Goal: Task Accomplishment & Management: Manage account settings

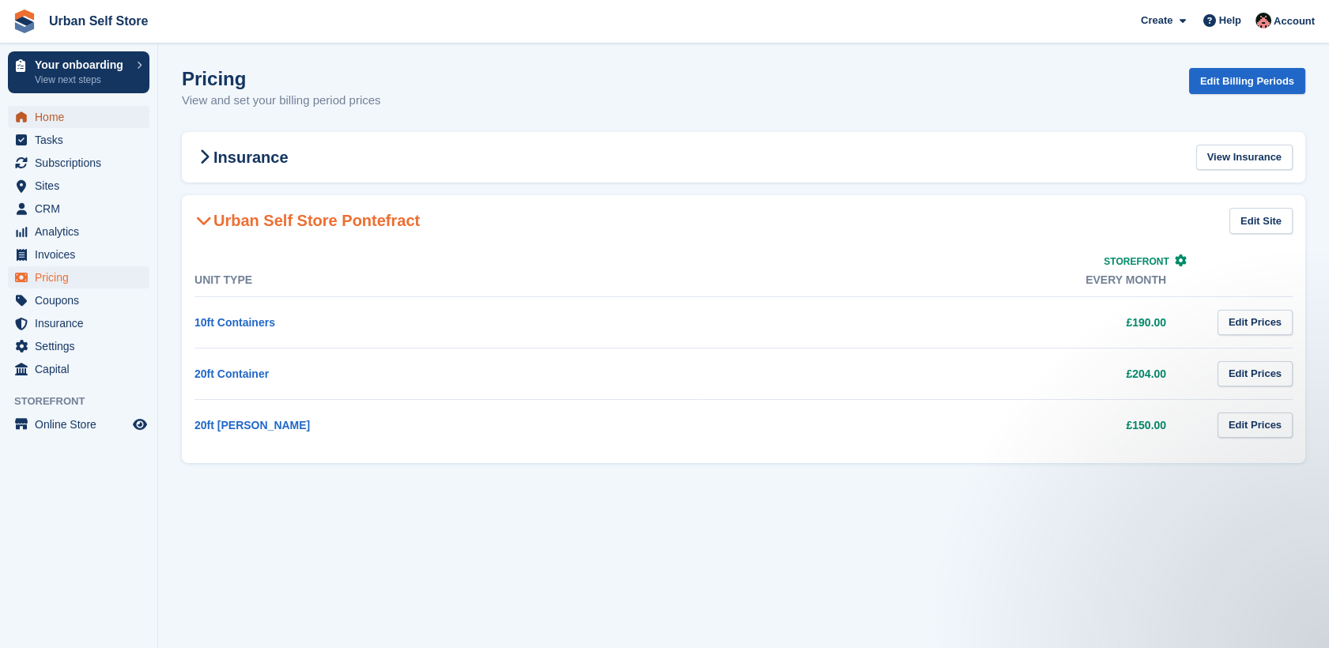
click at [67, 117] on span "Home" at bounding box center [82, 117] width 95 height 22
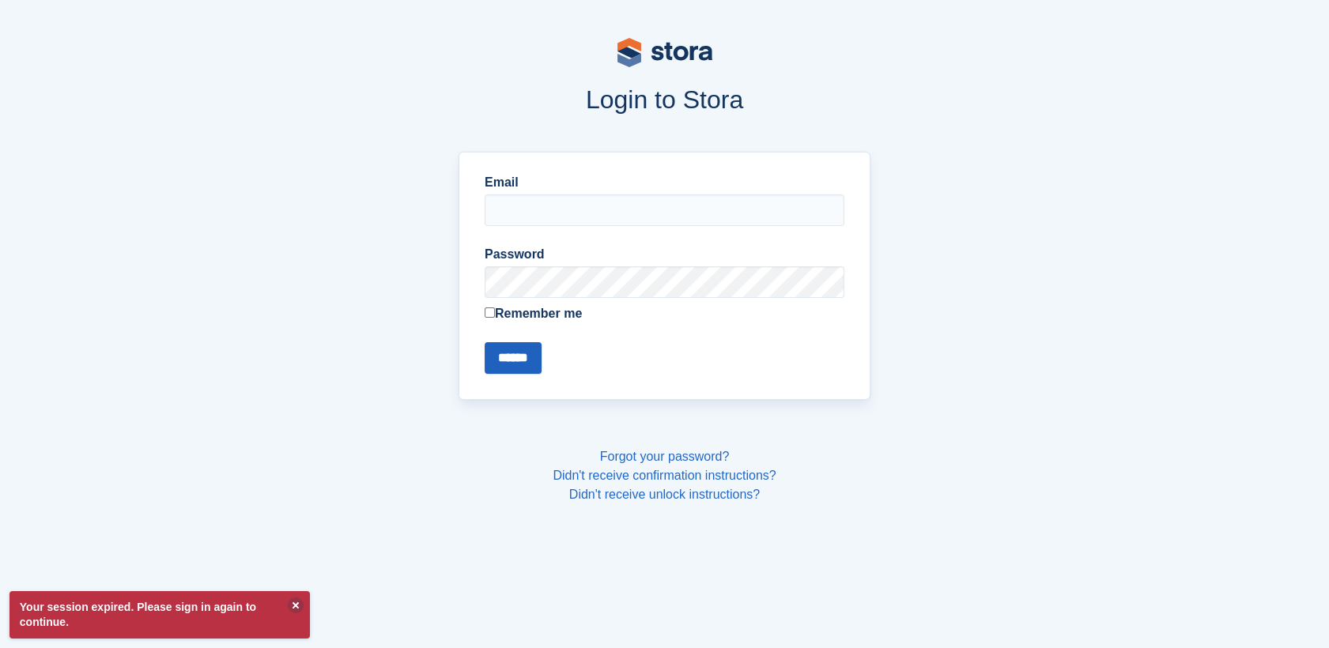
type input "**********"
click at [515, 351] on input "******" at bounding box center [513, 358] width 57 height 32
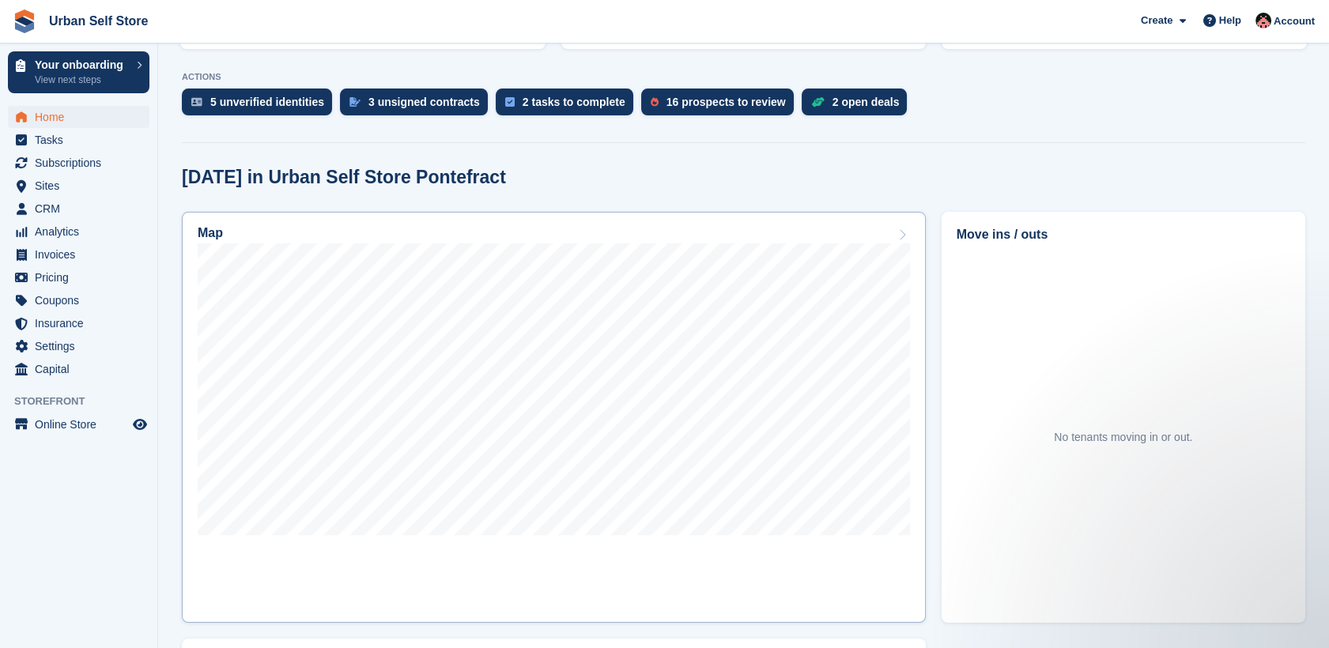
scroll to position [344, 0]
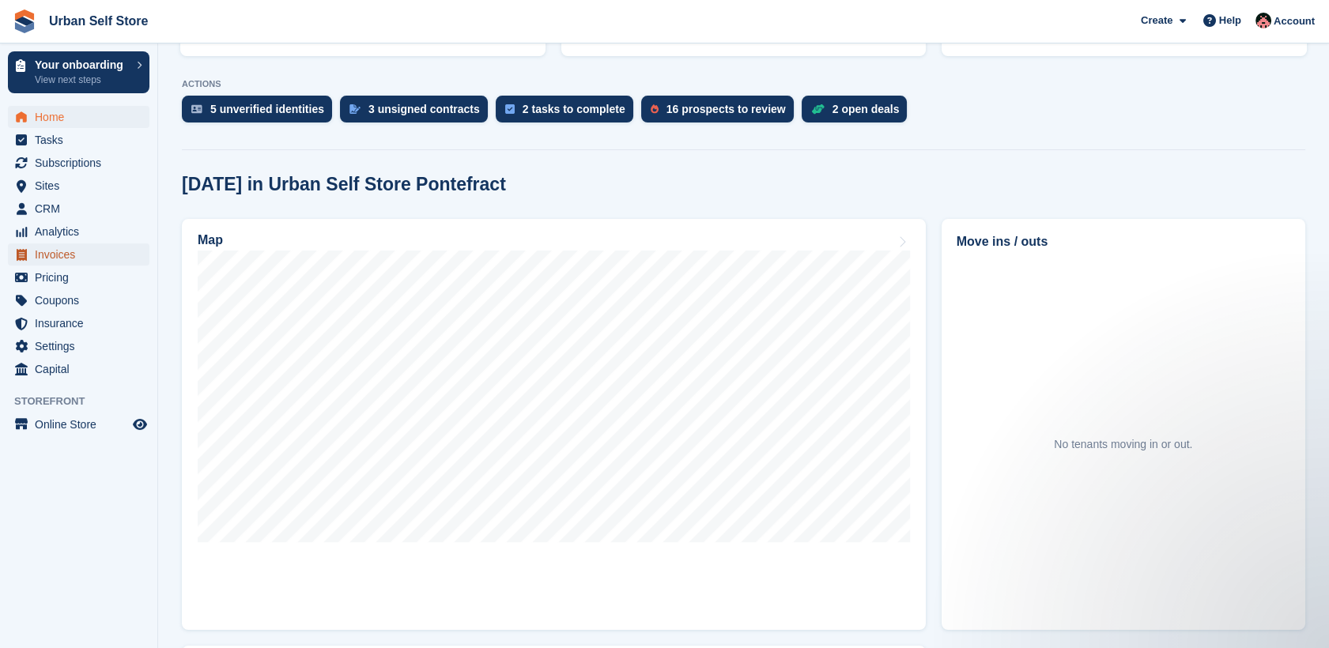
click at [70, 249] on span "Invoices" at bounding box center [82, 254] width 95 height 22
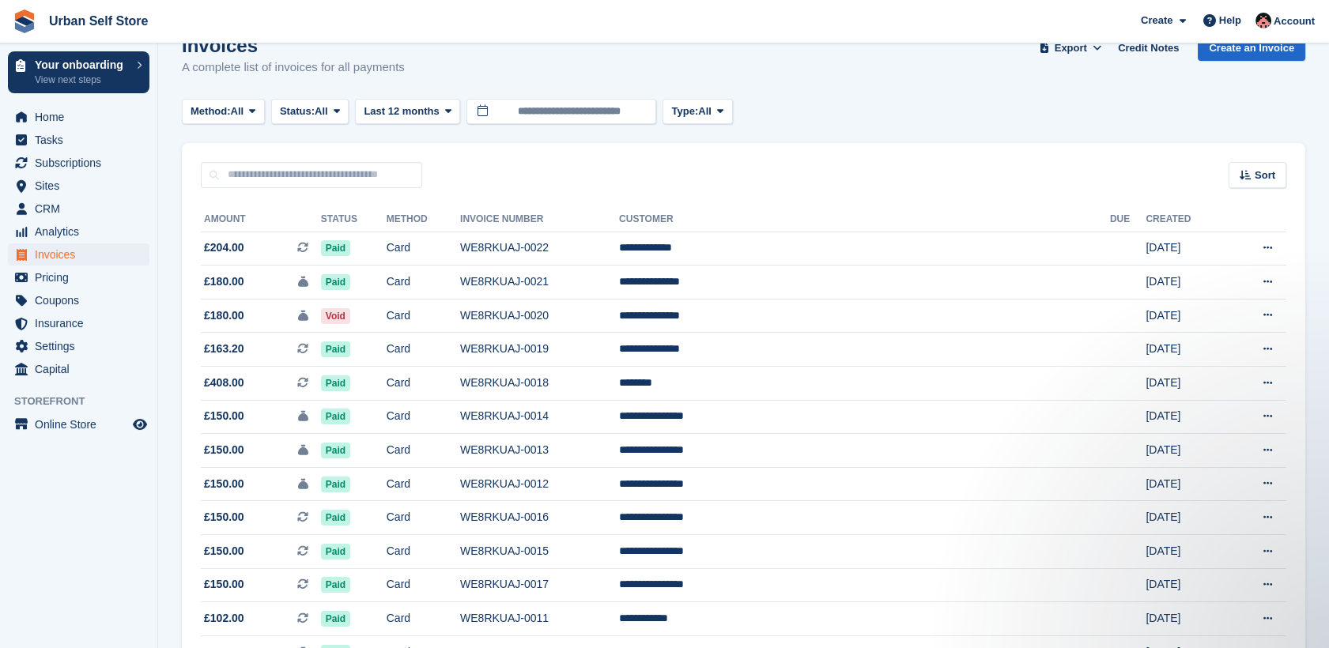
scroll to position [32, 0]
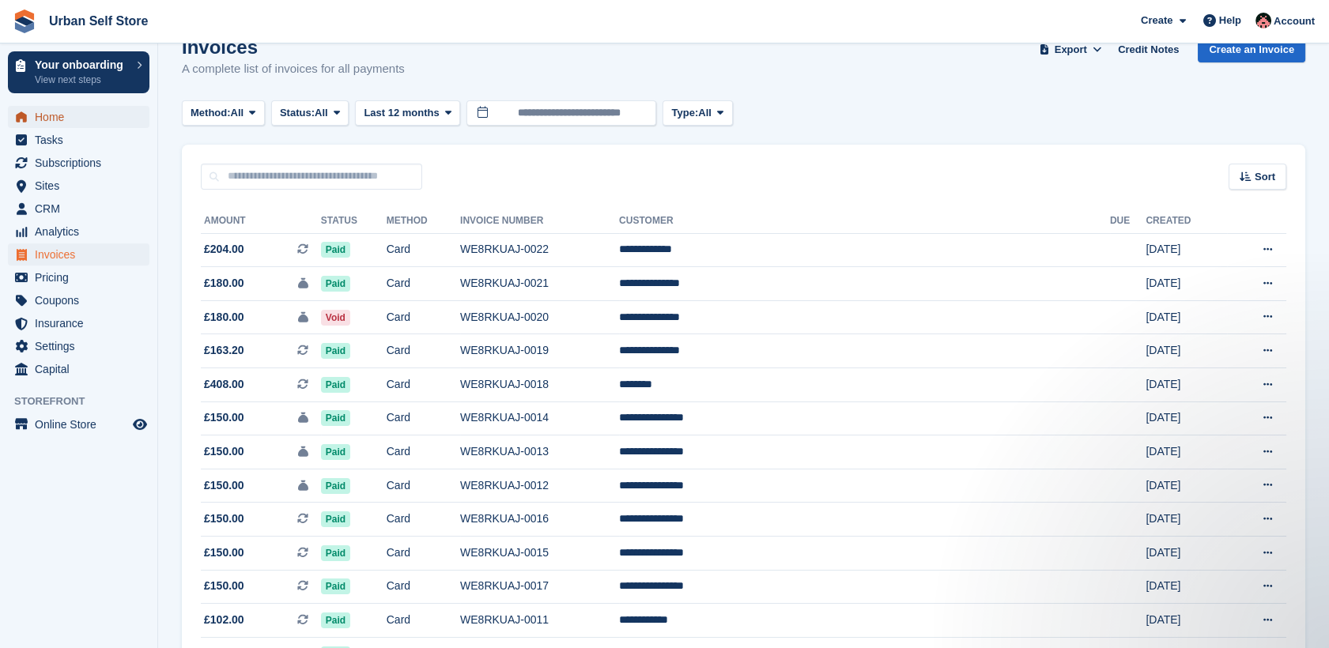
click at [55, 117] on span "Home" at bounding box center [82, 117] width 95 height 22
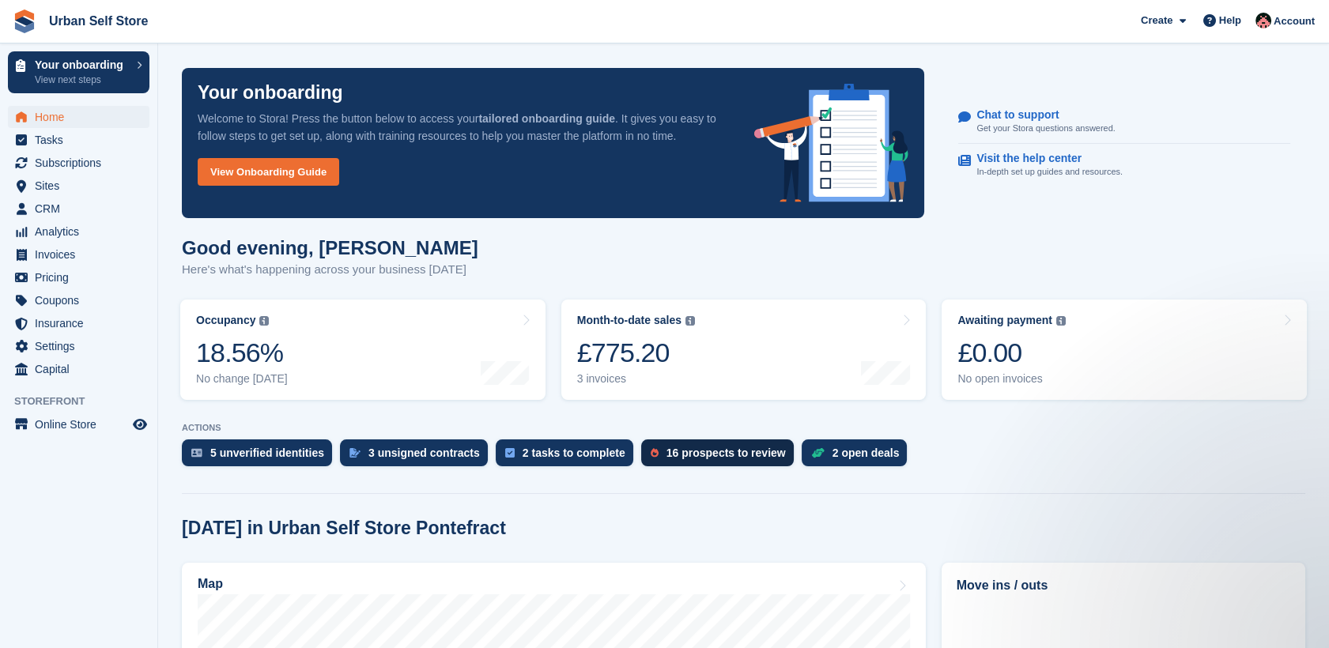
click at [666, 453] on div "16 prospects to review" at bounding box center [725, 453] width 119 height 13
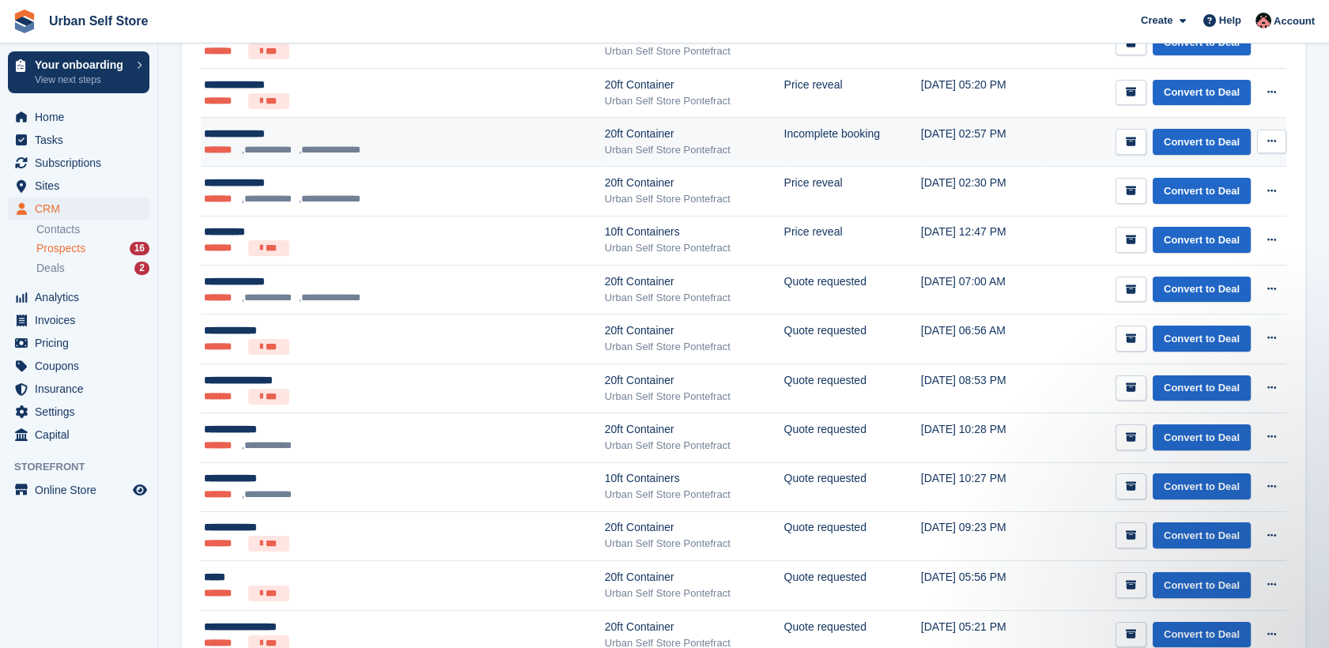
scroll to position [339, 0]
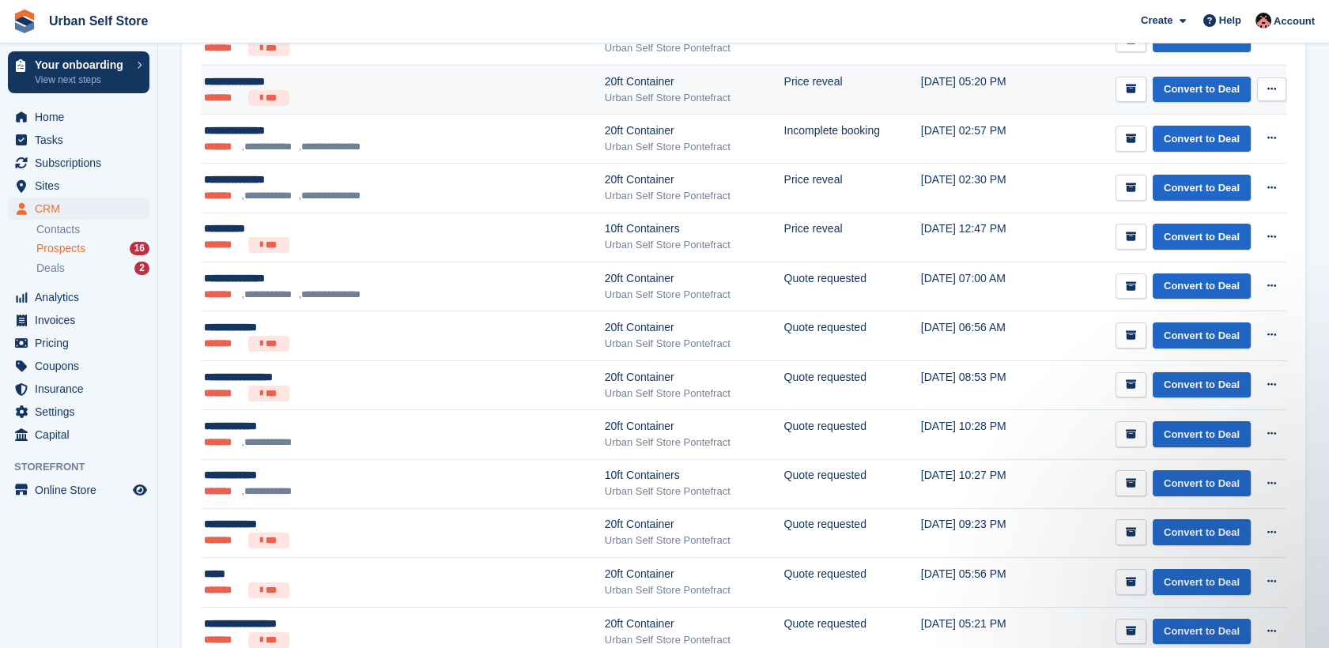
click at [1275, 85] on icon at bounding box center [1271, 89] width 9 height 10
click at [1172, 172] on p "Delete prospect" at bounding box center [1211, 174] width 138 height 21
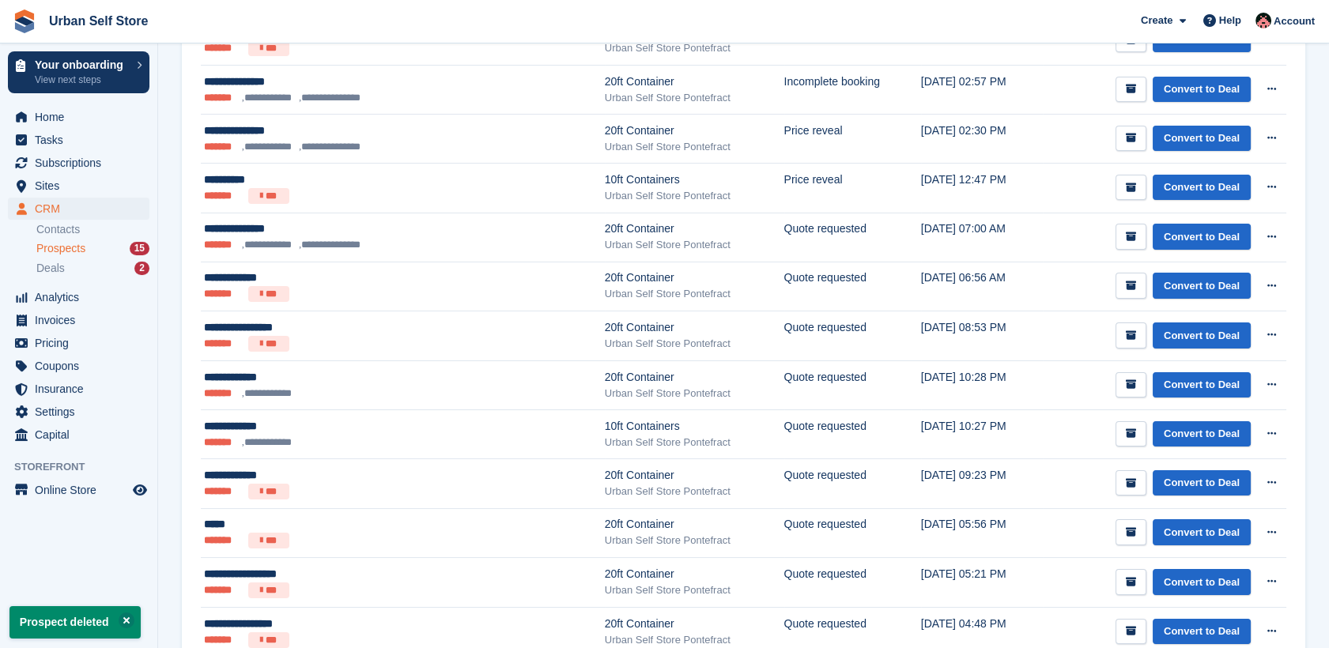
scroll to position [0, 0]
